Goal: Task Accomplishment & Management: Schedule New Meeting +

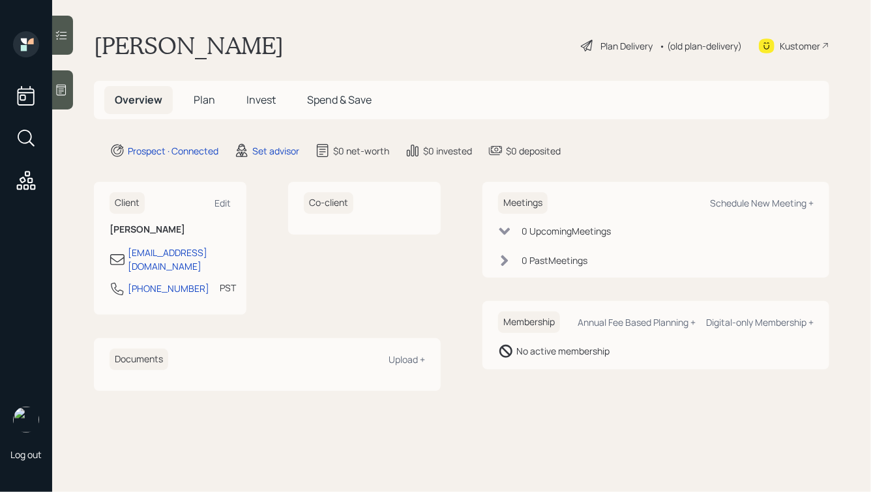
click at [65, 84] on icon at bounding box center [61, 89] width 13 height 13
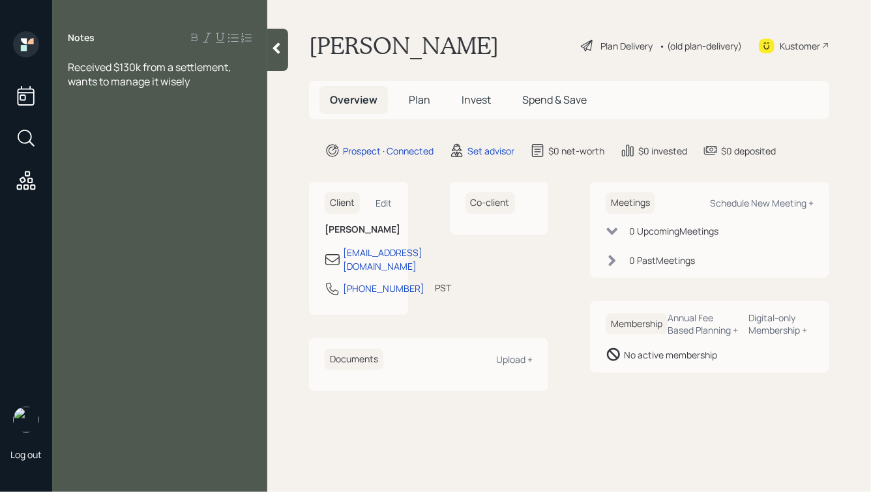
click at [70, 68] on span "Received $130k from a settlement, wants to manage it wisely" at bounding box center [150, 74] width 165 height 29
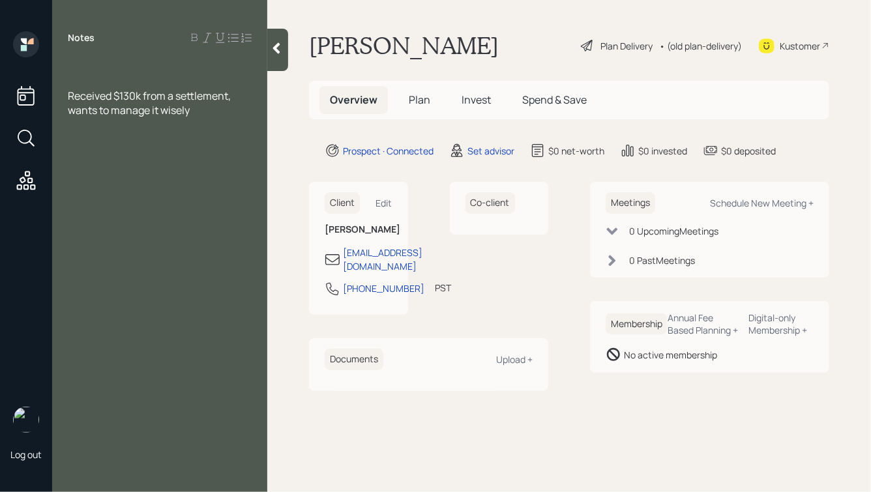
click at [202, 113] on div "Received $130k from a settlement, wants to manage it wisely" at bounding box center [160, 103] width 184 height 29
click at [208, 110] on div "Received $130k from a settlement, wants to manage it wisely" at bounding box center [160, 103] width 184 height 29
click at [104, 122] on div at bounding box center [160, 124] width 184 height 14
click at [216, 112] on div "Received $130k from a settlement, wants to manage it wisely" at bounding box center [160, 103] width 184 height 29
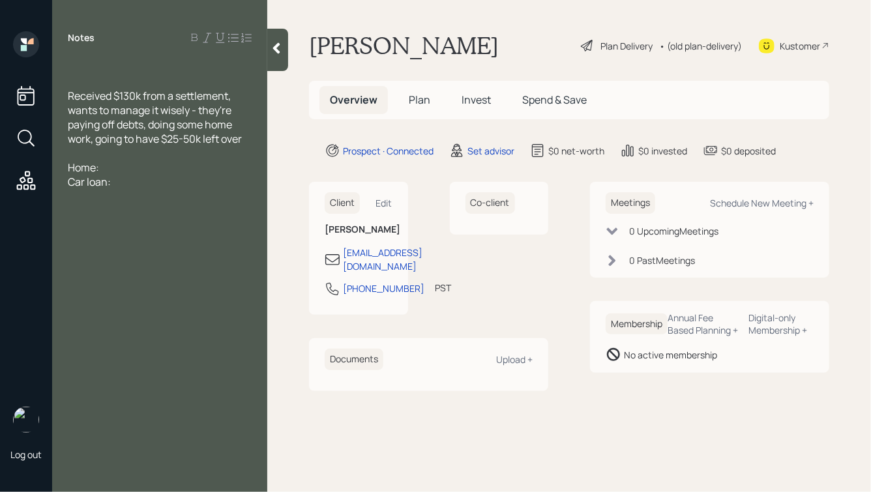
click at [112, 63] on div at bounding box center [160, 67] width 184 height 14
click at [106, 151] on div at bounding box center [160, 153] width 184 height 14
click at [91, 71] on div at bounding box center [160, 67] width 184 height 14
click at [91, 160] on div at bounding box center [160, 153] width 184 height 14
click at [132, 63] on div at bounding box center [160, 67] width 184 height 14
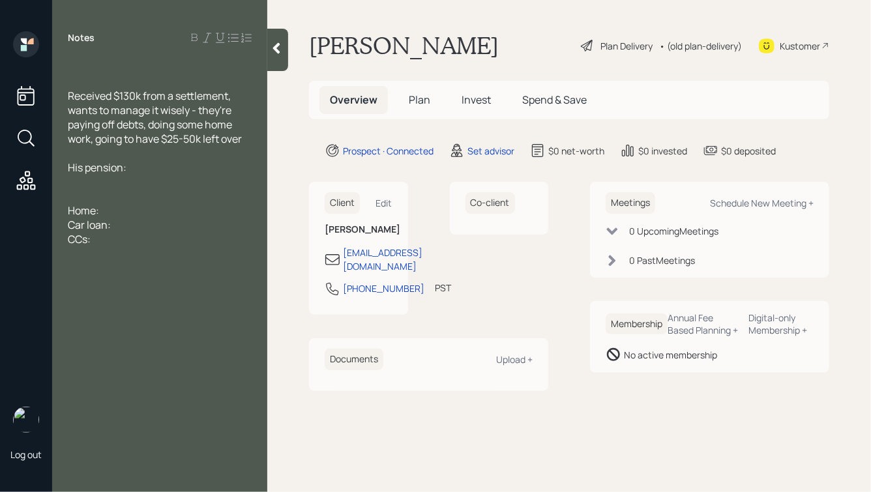
click at [95, 181] on div at bounding box center [160, 182] width 184 height 14
click at [94, 56] on div "Notes Received $130k from a settlement, wants to manage it wisely - they're pay…" at bounding box center [159, 253] width 215 height 445
click at [88, 63] on div at bounding box center [160, 67] width 184 height 14
click at [126, 181] on div "Her SS:" at bounding box center [160, 182] width 184 height 14
click at [134, 66] on div "65, he's 68" at bounding box center [160, 67] width 184 height 14
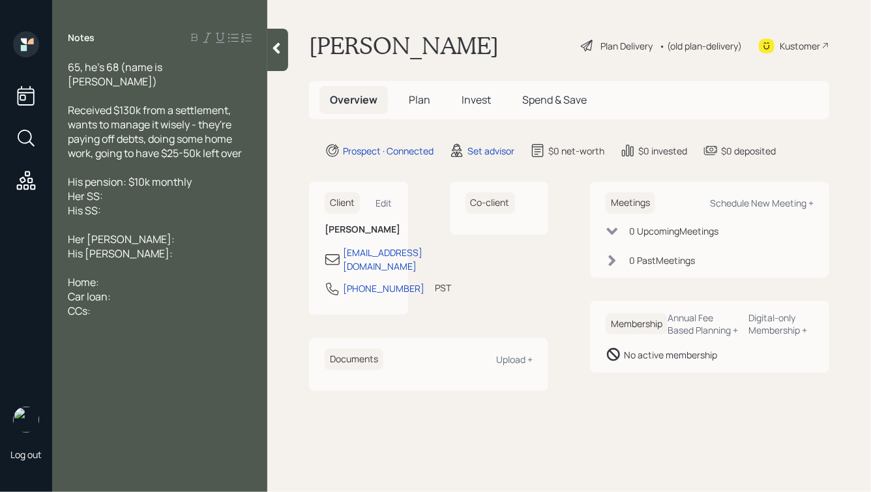
click at [126, 189] on div "Her SS:" at bounding box center [160, 196] width 184 height 14
click at [156, 203] on div "His SS:" at bounding box center [160, 210] width 184 height 14
drag, startPoint x: 145, startPoint y: 168, endPoint x: 137, endPoint y: 170, distance: 8.6
click at [137, 175] on span "His pension: $10k monthly" at bounding box center [130, 182] width 124 height 14
click at [130, 232] on div "Her [PERSON_NAME]:" at bounding box center [160, 239] width 184 height 14
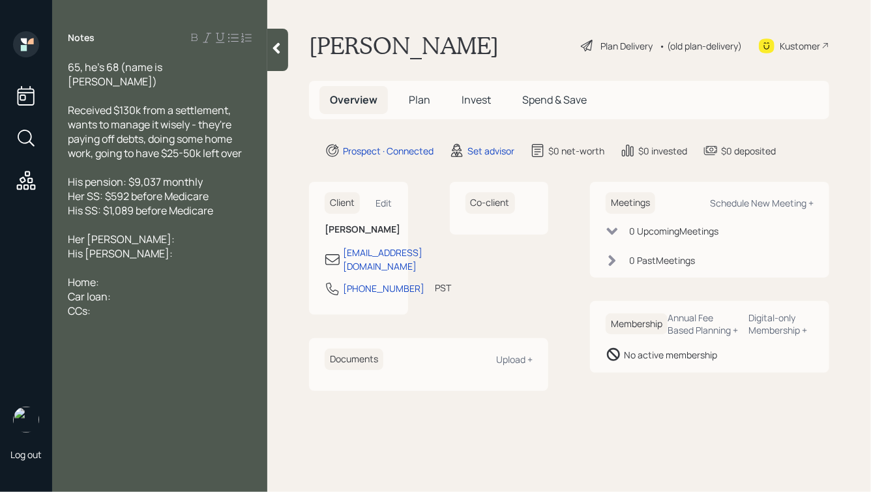
click at [119, 247] on div "His [PERSON_NAME]:" at bounding box center [160, 254] width 184 height 14
click at [143, 232] on div "Her [PERSON_NAME]:" at bounding box center [160, 239] width 184 height 14
click at [117, 247] on div "His [PERSON_NAME]:" at bounding box center [160, 254] width 184 height 14
click at [131, 247] on div "His [PERSON_NAME]:" at bounding box center [160, 254] width 184 height 14
click at [160, 261] on div "His 401k: $14,400" at bounding box center [160, 268] width 184 height 14
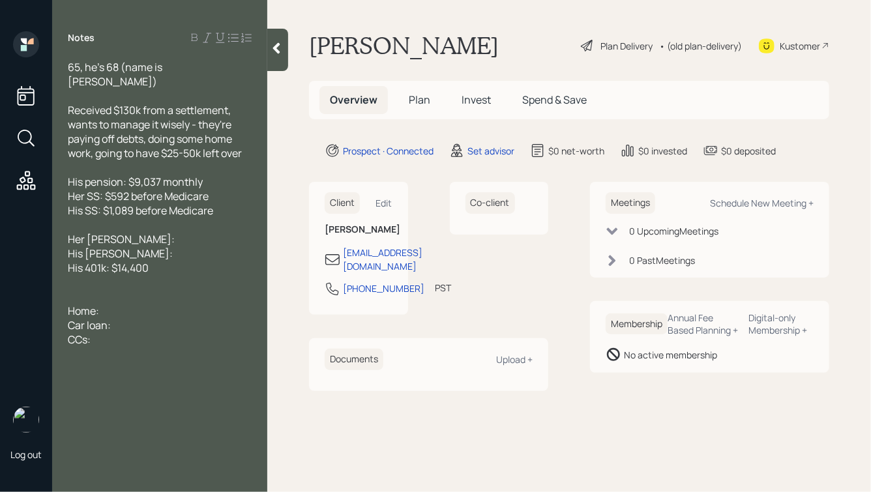
click at [87, 261] on span "His 401k: $14,400" at bounding box center [108, 268] width 81 height 14
click at [199, 261] on div "His current 401k: $14,400" at bounding box center [160, 268] width 184 height 14
click at [119, 290] on div at bounding box center [160, 297] width 184 height 14
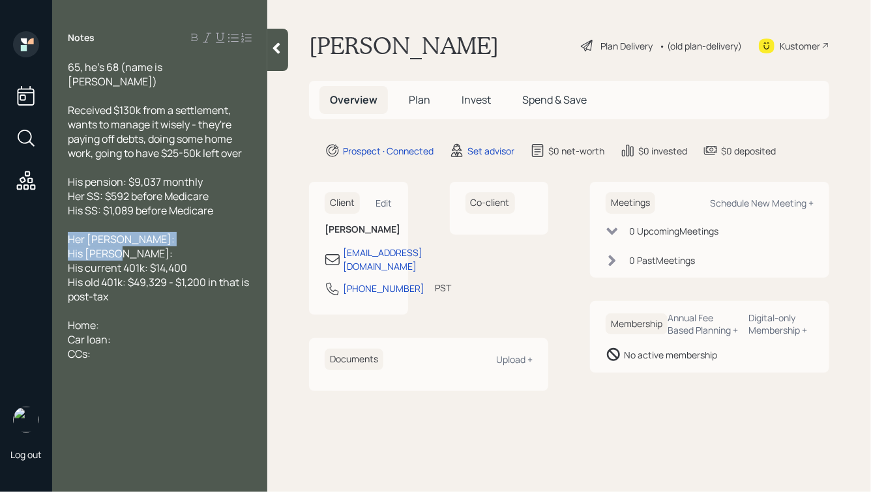
drag, startPoint x: 132, startPoint y: 241, endPoint x: 56, endPoint y: 226, distance: 77.2
click at [56, 226] on div "65, he's 68 (name is [PERSON_NAME]) Received $130k from a settlement, wants to …" at bounding box center [159, 210] width 215 height 301
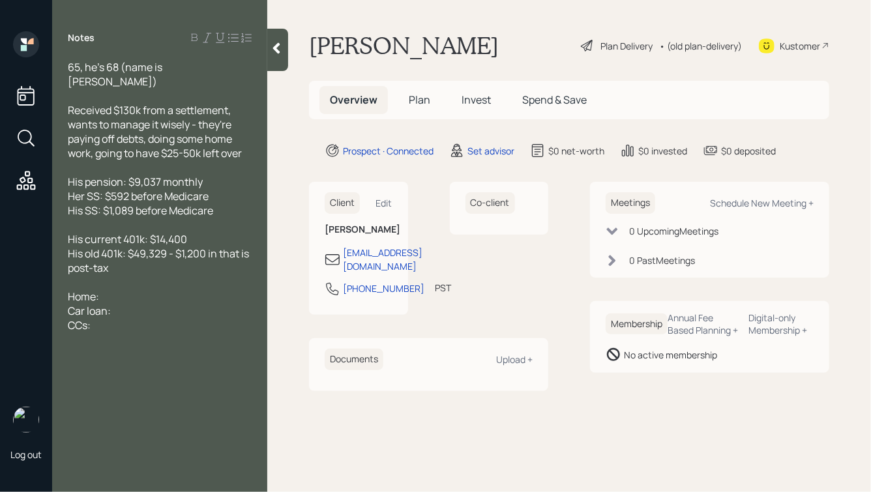
click at [138, 252] on div "His old 401k: $49,329 - $1,200 in that is post-tax" at bounding box center [160, 261] width 184 height 29
click at [143, 290] on div at bounding box center [160, 297] width 184 height 14
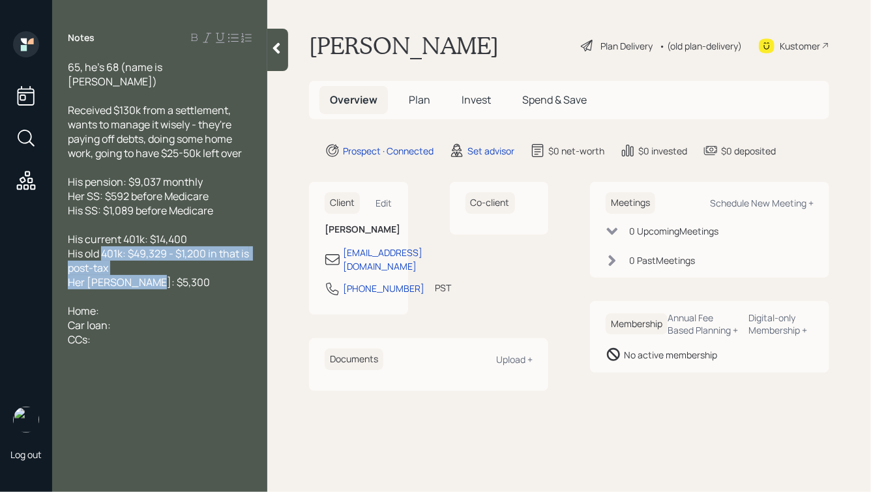
drag, startPoint x: 163, startPoint y: 271, endPoint x: 82, endPoint y: 230, distance: 90.4
click at [83, 232] on div "65, he's 68 (name is [PERSON_NAME]) Received $130k from a settlement, wants to …" at bounding box center [160, 203] width 184 height 287
click at [82, 232] on span "His current 401k: $14,400" at bounding box center [127, 239] width 119 height 14
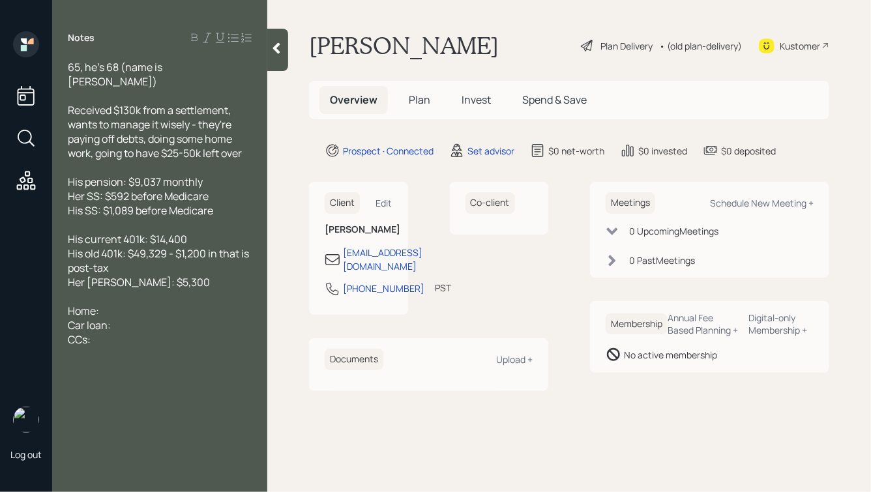
click at [134, 304] on div "Home:" at bounding box center [160, 311] width 184 height 14
click at [115, 304] on span "Home: $600k value, owe $289k @" at bounding box center [147, 311] width 158 height 14
click at [233, 318] on div "Car loan:" at bounding box center [160, 325] width 184 height 14
click at [238, 304] on div "Home: $500k value, owe $289k @" at bounding box center [160, 311] width 184 height 14
click at [188, 218] on div at bounding box center [160, 225] width 184 height 14
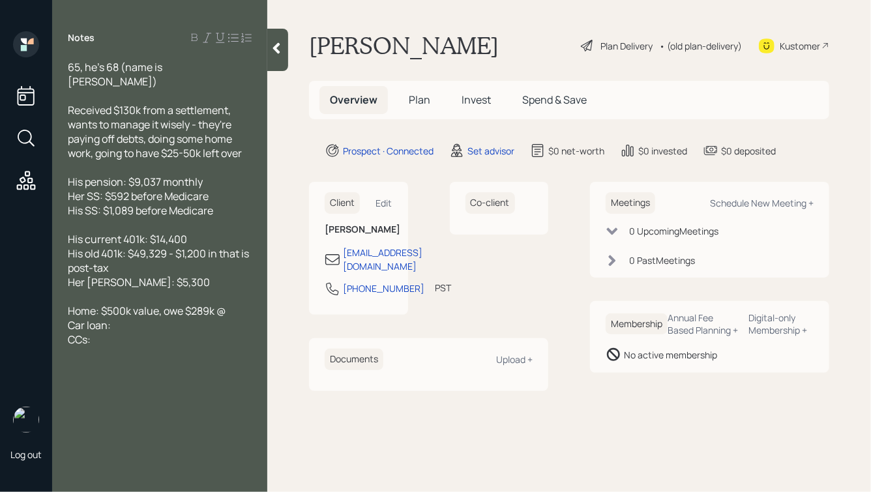
click at [234, 304] on div "Home: $500k value, owe $289k @" at bounding box center [160, 311] width 184 height 14
click at [148, 333] on div "Car loan:" at bounding box center [160, 340] width 184 height 14
click at [130, 333] on div "Car loan:" at bounding box center [160, 340] width 184 height 14
click at [153, 318] on div "Home: $500k value, owe $289k @ 4.375%" at bounding box center [160, 318] width 184 height 29
click at [124, 347] on div "CCs:" at bounding box center [160, 354] width 184 height 14
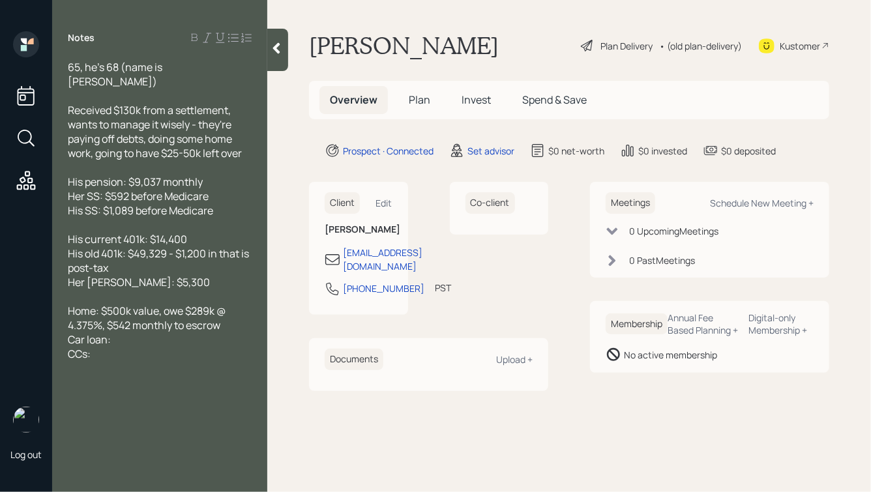
drag, startPoint x: 110, startPoint y: 345, endPoint x: 52, endPoint y: 344, distance: 58.0
click at [53, 345] on div "65, he's 68 (name is [PERSON_NAME]) Received $130k from a settlement, wants to …" at bounding box center [159, 210] width 215 height 301
drag, startPoint x: 121, startPoint y: 329, endPoint x: 25, endPoint y: 329, distance: 95.2
click at [27, 329] on div "Log out Notes 65, he's 68 (name is [PERSON_NAME]) Received $130k from a settlem…" at bounding box center [435, 246] width 871 height 492
click at [124, 347] on div at bounding box center [160, 354] width 184 height 14
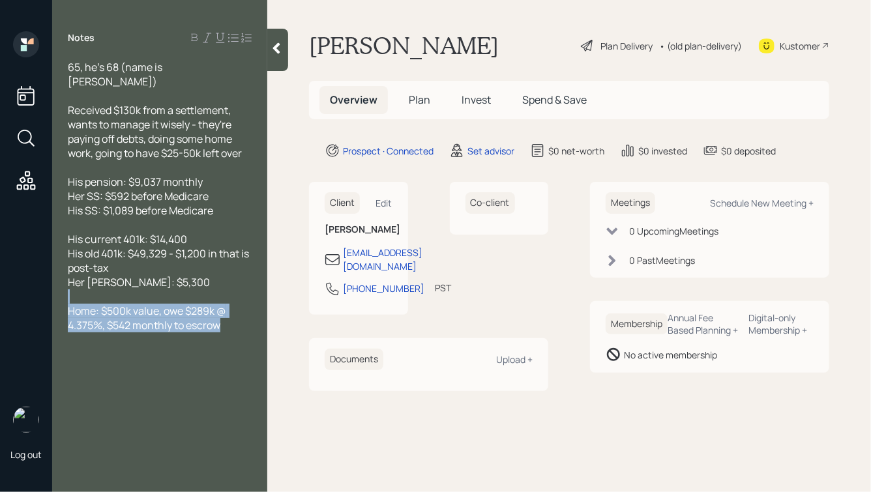
drag, startPoint x: 233, startPoint y: 313, endPoint x: 53, endPoint y: 277, distance: 184.3
click at [53, 282] on div "65, he's 68 (name is [PERSON_NAME]) Received $130k from a settlement, wants to …" at bounding box center [159, 210] width 215 height 301
click at [156, 290] on div at bounding box center [160, 297] width 184 height 14
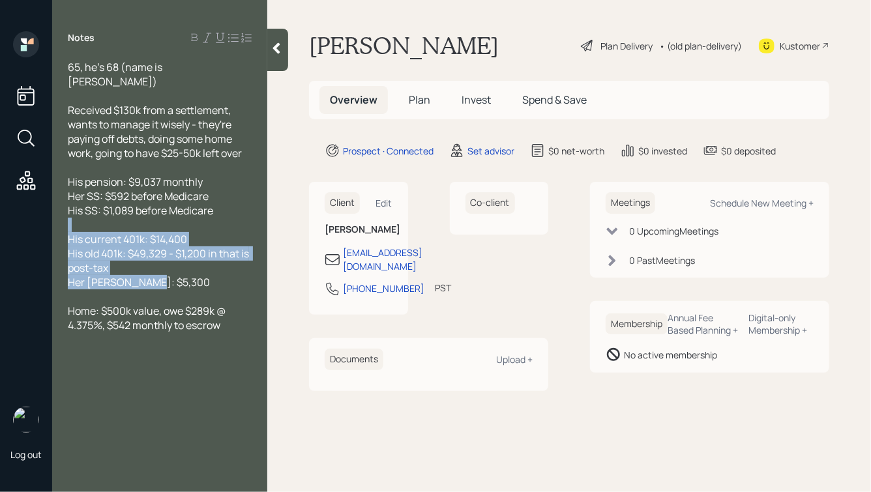
drag, startPoint x: 158, startPoint y: 274, endPoint x: 7, endPoint y: 211, distance: 163.1
click at [8, 213] on div "Log out Notes 65, he's 68 (name is [PERSON_NAME]) Received $130k from a settlem…" at bounding box center [435, 246] width 871 height 492
click at [123, 247] on span "His old 401k: $49,329 - $1,200 in that is post-tax" at bounding box center [159, 261] width 183 height 29
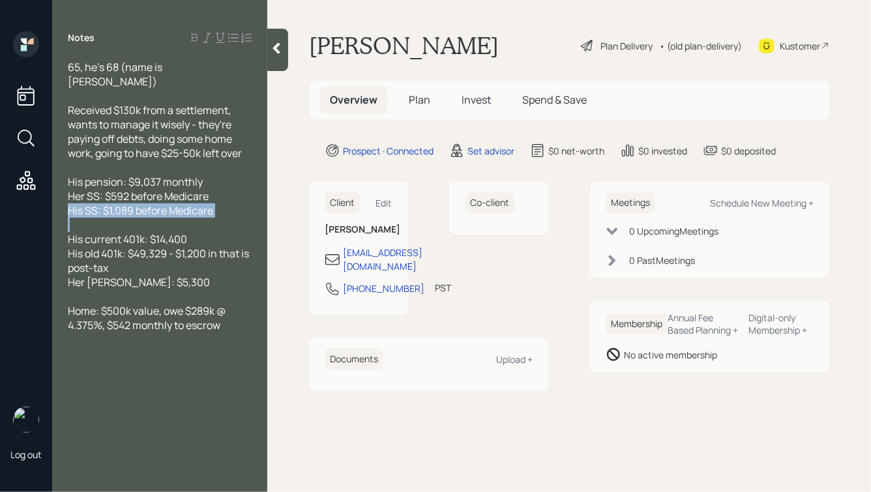
drag, startPoint x: 86, startPoint y: 211, endPoint x: 55, endPoint y: 203, distance: 32.4
click at [55, 203] on div "65, he's 68 (name is [PERSON_NAME]) Received $130k from a settlement, wants to …" at bounding box center [159, 210] width 215 height 301
click at [83, 218] on div at bounding box center [160, 225] width 184 height 14
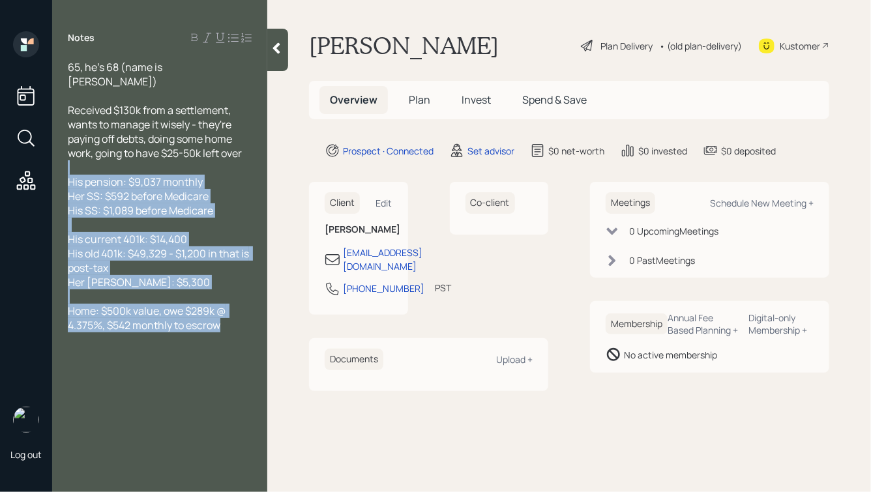
drag, startPoint x: 69, startPoint y: 155, endPoint x: 222, endPoint y: 333, distance: 235.0
click at [222, 333] on div "65, he's 68 (name is [PERSON_NAME]) Received $130k from a settlement, wants to …" at bounding box center [160, 210] width 184 height 301
click at [222, 333] on div at bounding box center [160, 340] width 184 height 14
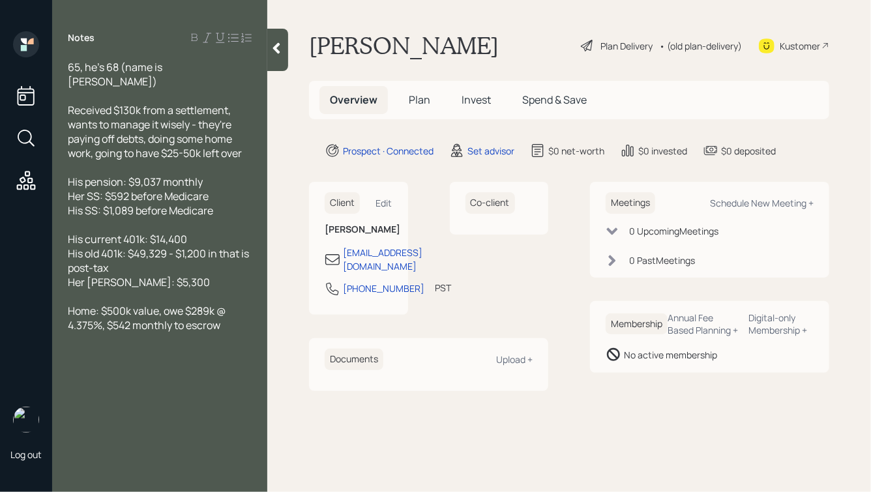
click at [186, 348] on div at bounding box center [160, 354] width 184 height 14
click at [145, 333] on div at bounding box center [160, 340] width 184 height 14
drag, startPoint x: 233, startPoint y: 344, endPoint x: 107, endPoint y: 336, distance: 126.1
click at [107, 347] on div "Notes: [US_STATE] - no property tax" at bounding box center [160, 354] width 184 height 14
click at [230, 347] on div "Notes: [US_STATE] - no property tax" at bounding box center [160, 354] width 184 height 14
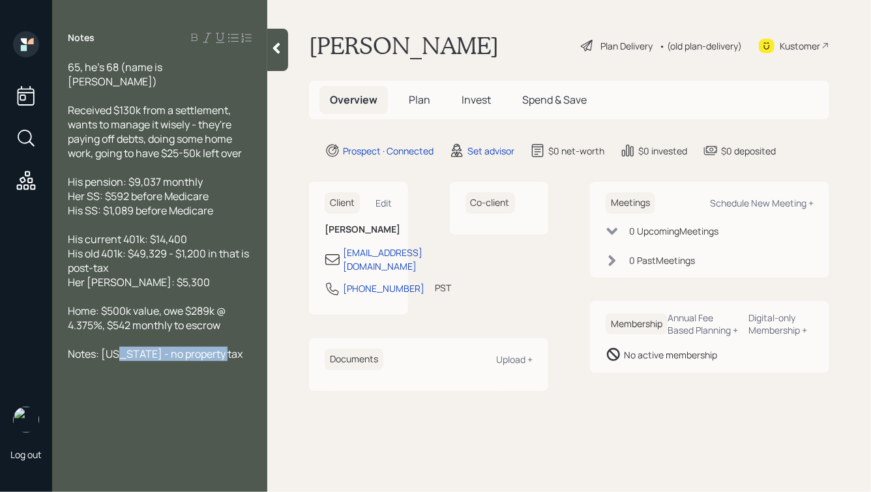
drag, startPoint x: 231, startPoint y: 347, endPoint x: 117, endPoint y: 345, distance: 113.5
click at [117, 347] on div "Notes: [US_STATE] - no property tax" at bounding box center [160, 354] width 184 height 14
click at [117, 347] on span "Notes: [US_STATE] - no property tax" at bounding box center [155, 354] width 175 height 14
click at [231, 348] on div "Notes: [US_STATE] - no property tax" at bounding box center [160, 354] width 184 height 14
click at [164, 304] on span "Home: $500k value, owe $289k @ 4.375%, $542 monthly to escrow" at bounding box center [148, 318] width 160 height 29
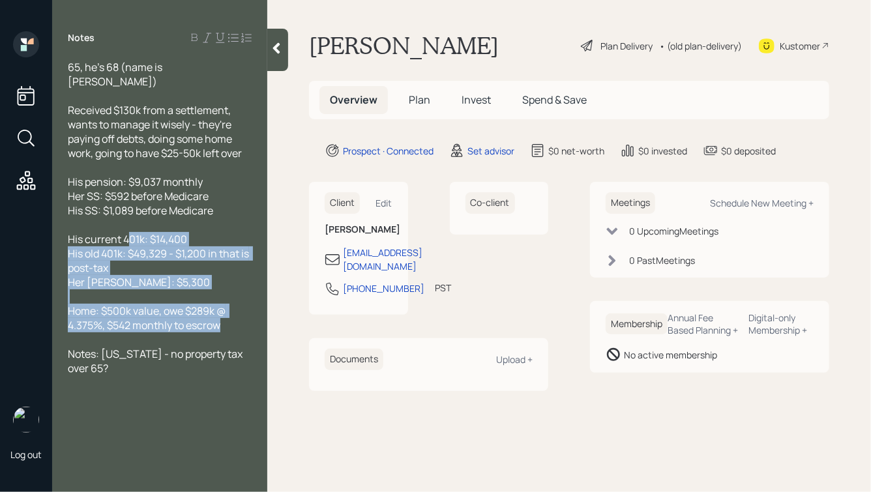
drag, startPoint x: 233, startPoint y: 316, endPoint x: 121, endPoint y: 207, distance: 155.9
click at [122, 208] on div "65, he's 68 (name is [PERSON_NAME]) Received $130k from a settlement, wants to …" at bounding box center [160, 225] width 184 height 330
click at [121, 218] on div at bounding box center [160, 225] width 184 height 14
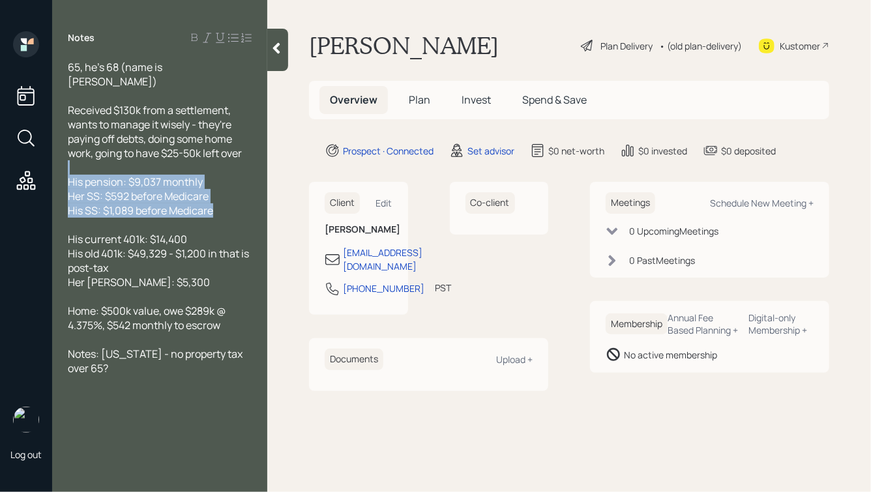
drag, startPoint x: 223, startPoint y: 197, endPoint x: 80, endPoint y: 117, distance: 163.5
click at [81, 120] on div "65, he's 68 (name is [PERSON_NAME]) Received $130k from a settlement, wants to …" at bounding box center [160, 225] width 184 height 330
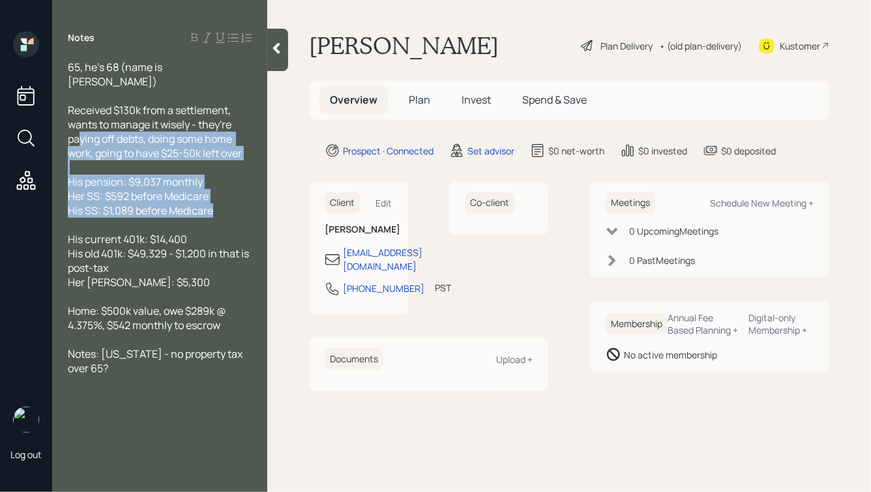
click at [125, 129] on span "Received $130k from a settlement, wants to manage it wisely - they're paying of…" at bounding box center [155, 131] width 174 height 57
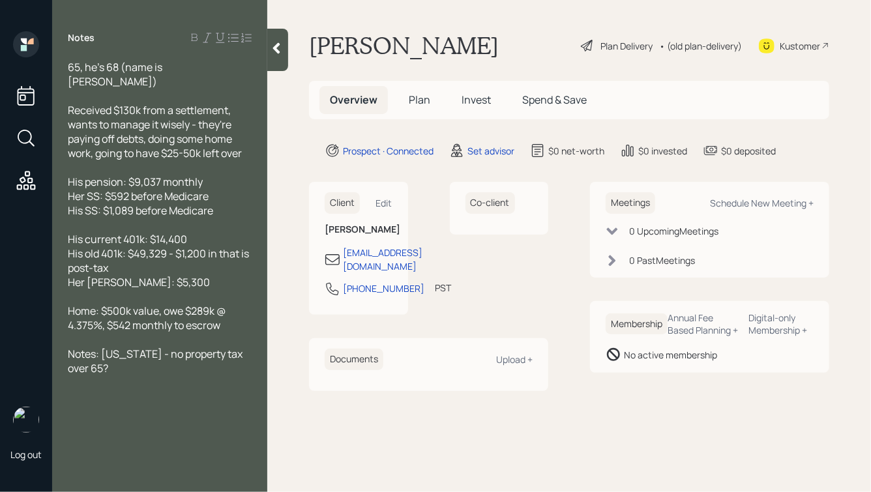
click at [277, 51] on icon at bounding box center [276, 48] width 7 height 11
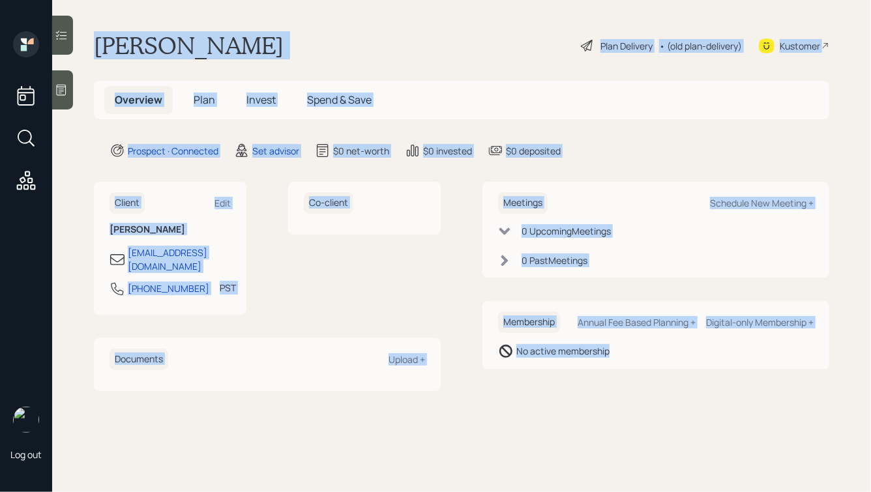
drag, startPoint x: 87, startPoint y: 38, endPoint x: 567, endPoint y: 419, distance: 611.8
click at [567, 419] on main "[PERSON_NAME] Plan Delivery • (old plan-delivery) Kustomer Overview Plan Invest…" at bounding box center [461, 246] width 819 height 492
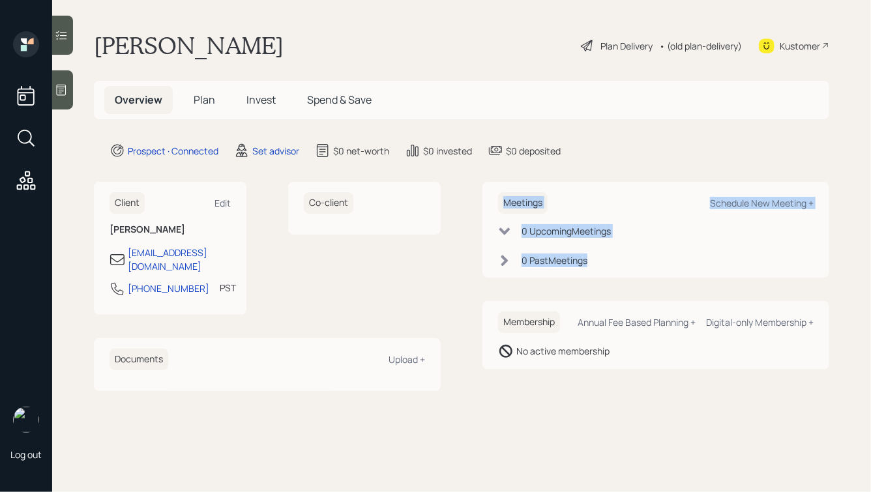
drag, startPoint x: 638, startPoint y: 270, endPoint x: 482, endPoint y: 167, distance: 186.8
click at [485, 168] on main "[PERSON_NAME] Plan Delivery • (old plan-delivery) Kustomer Overview Plan Invest…" at bounding box center [461, 246] width 819 height 492
click at [482, 167] on main "[PERSON_NAME] Plan Delivery • (old plan-delivery) Kustomer Overview Plan Invest…" at bounding box center [461, 246] width 819 height 492
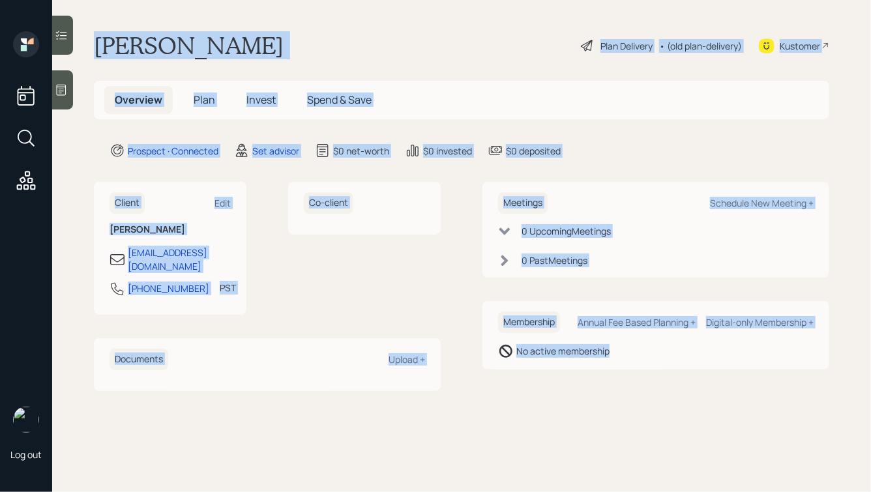
drag, startPoint x: 98, startPoint y: 40, endPoint x: 688, endPoint y: 411, distance: 697.1
click at [688, 411] on main "[PERSON_NAME] Plan Delivery • (old plan-delivery) Kustomer Overview Plan Invest…" at bounding box center [461, 246] width 819 height 492
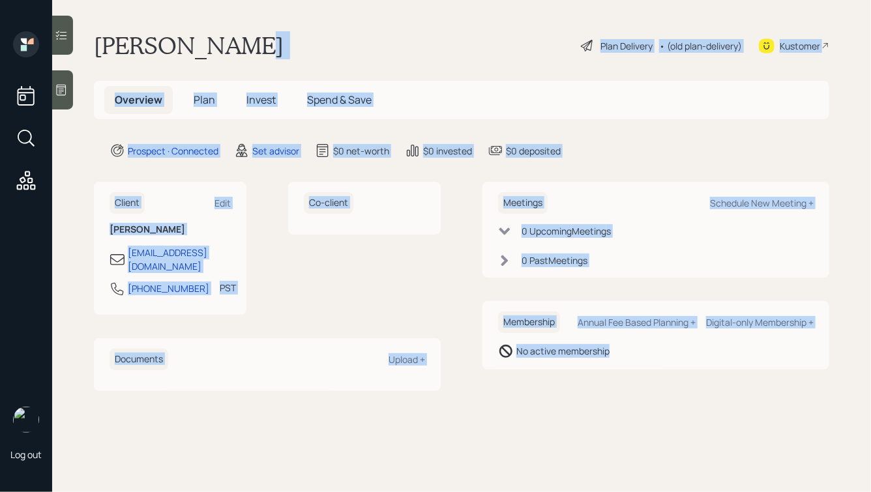
drag, startPoint x: 711, startPoint y: 411, endPoint x: 303, endPoint y: 38, distance: 553.5
click at [303, 40] on main "[PERSON_NAME] Plan Delivery • (old plan-delivery) Kustomer Overview Plan Invest…" at bounding box center [461, 246] width 819 height 492
click at [265, 48] on div "[PERSON_NAME] Plan Delivery • (old plan-delivery) Kustomer" at bounding box center [462, 45] width 736 height 29
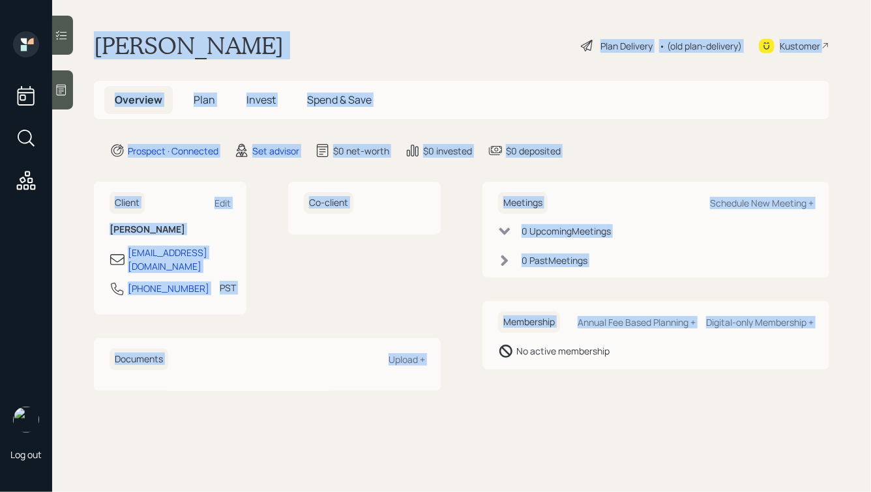
drag, startPoint x: 91, startPoint y: 35, endPoint x: 516, endPoint y: 391, distance: 553.7
click at [516, 391] on main "[PERSON_NAME] Plan Delivery • (old plan-delivery) Kustomer Overview Plan Invest…" at bounding box center [461, 246] width 819 height 492
click at [515, 391] on main "[PERSON_NAME] Plan Delivery • (old plan-delivery) Kustomer Overview Plan Invest…" at bounding box center [461, 246] width 819 height 492
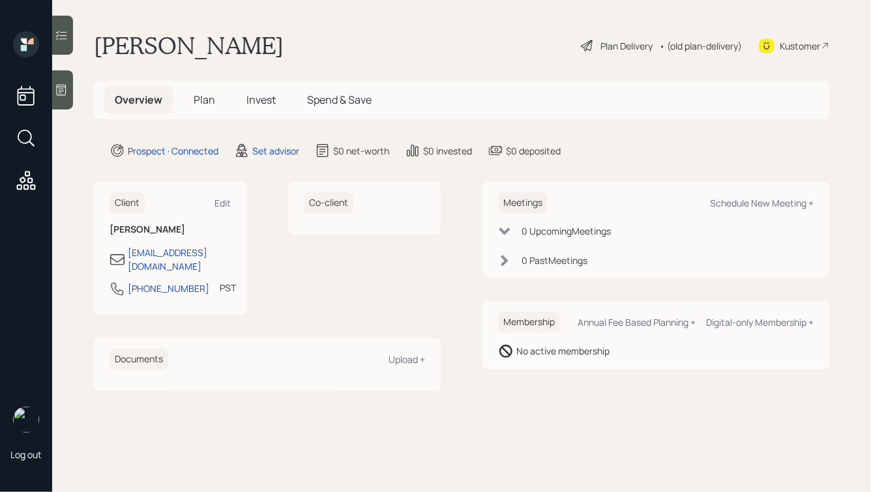
click at [61, 90] on icon at bounding box center [61, 89] width 13 height 13
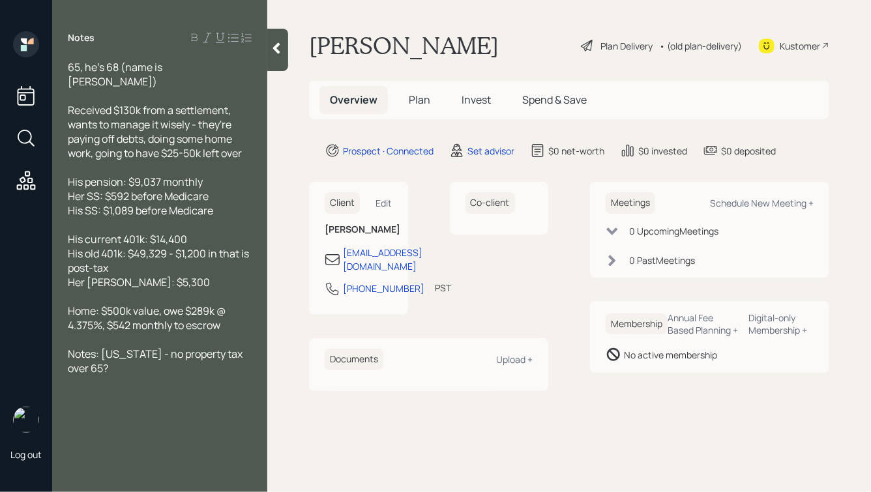
click at [281, 50] on icon at bounding box center [276, 48] width 13 height 13
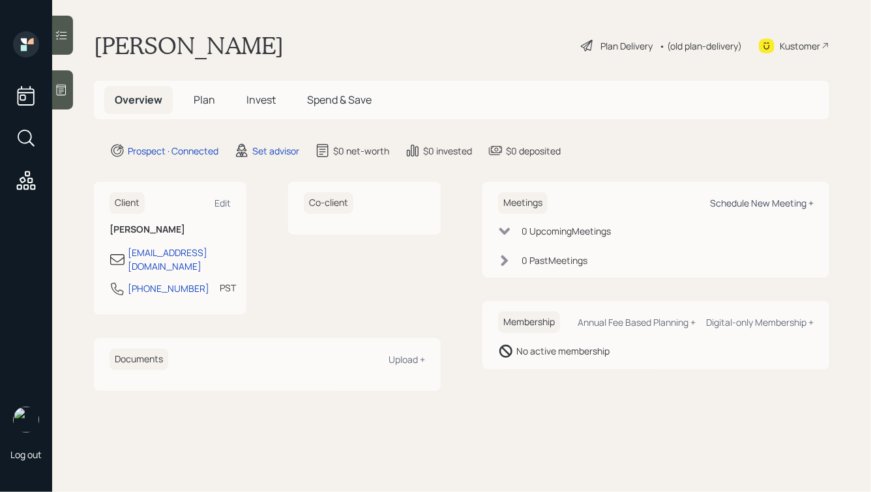
click at [743, 202] on div "Schedule New Meeting +" at bounding box center [762, 203] width 104 height 12
select select "round-[PERSON_NAME]"
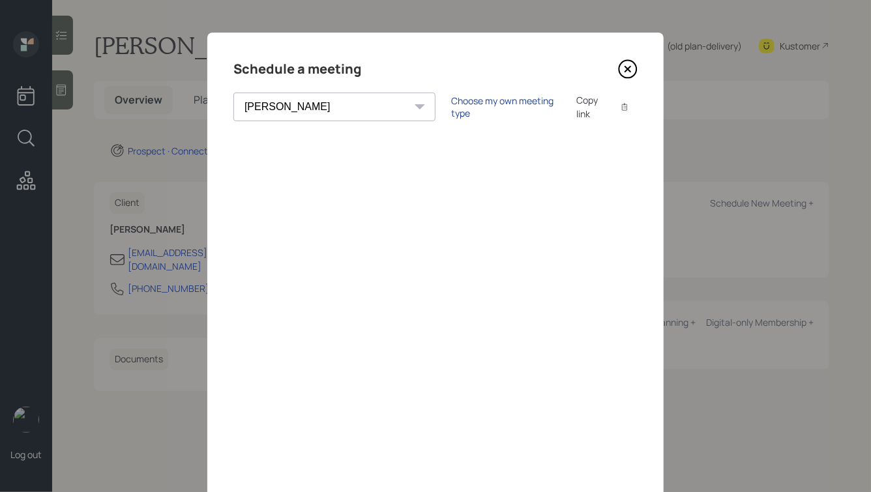
click at [451, 109] on div "Choose my own meeting type" at bounding box center [506, 107] width 110 height 25
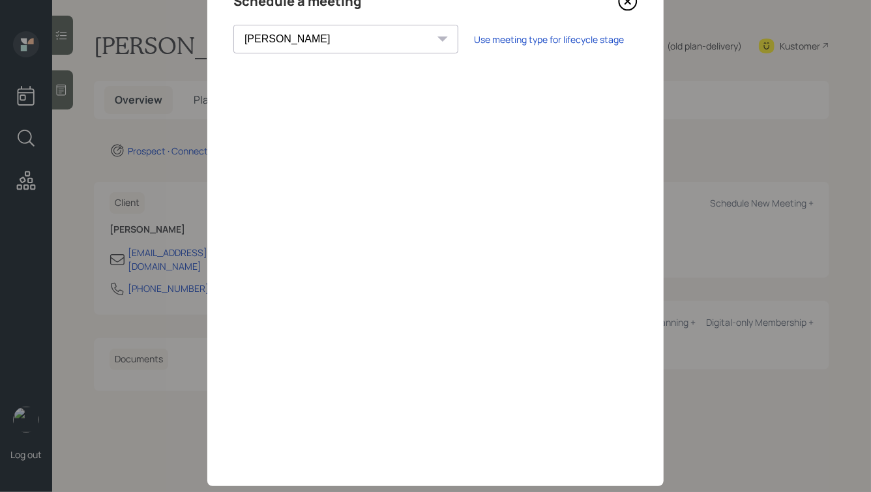
scroll to position [71, 0]
